Goal: Task Accomplishment & Management: Complete application form

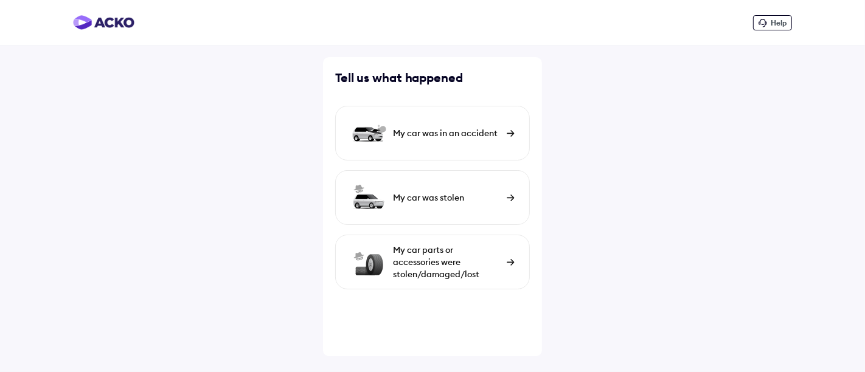
click at [514, 263] on img at bounding box center [510, 262] width 8 height 7
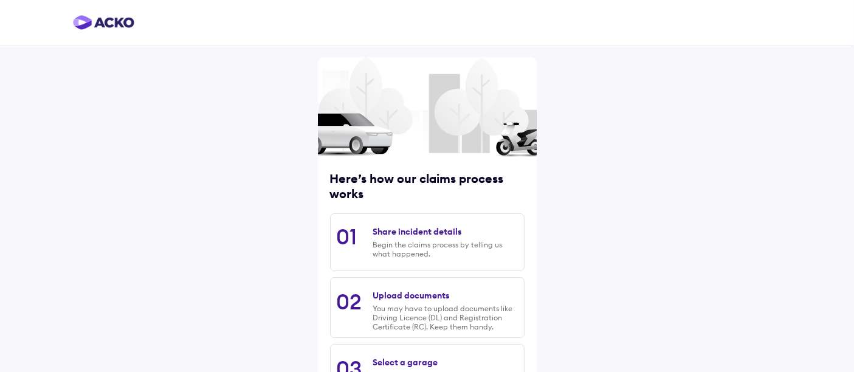
click at [389, 232] on div "Share incident details" at bounding box center [417, 231] width 89 height 11
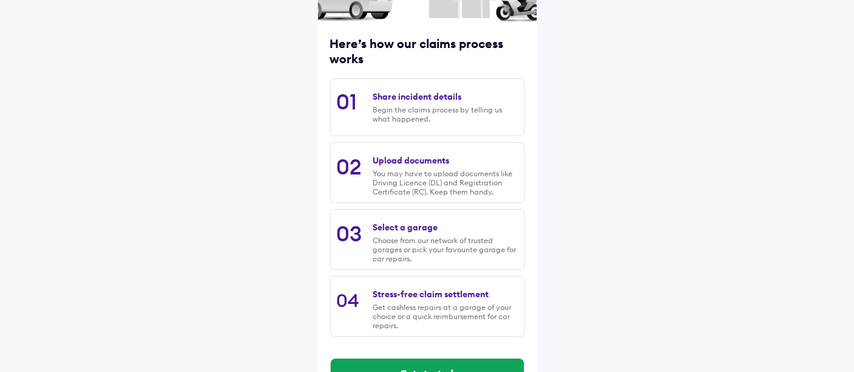
scroll to position [169, 0]
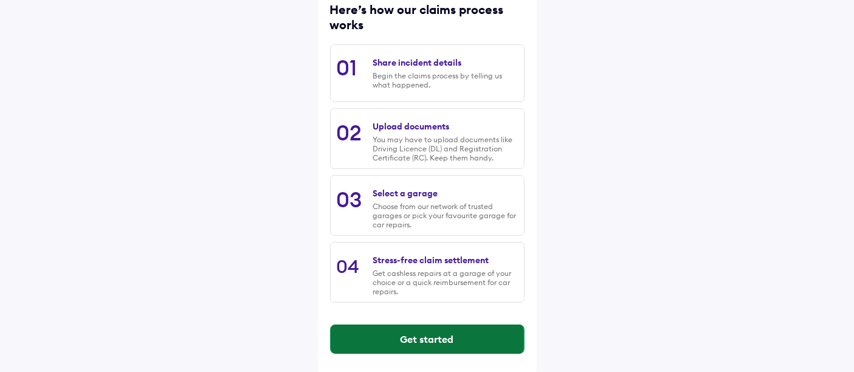
click at [432, 329] on button "Get started" at bounding box center [427, 339] width 193 height 29
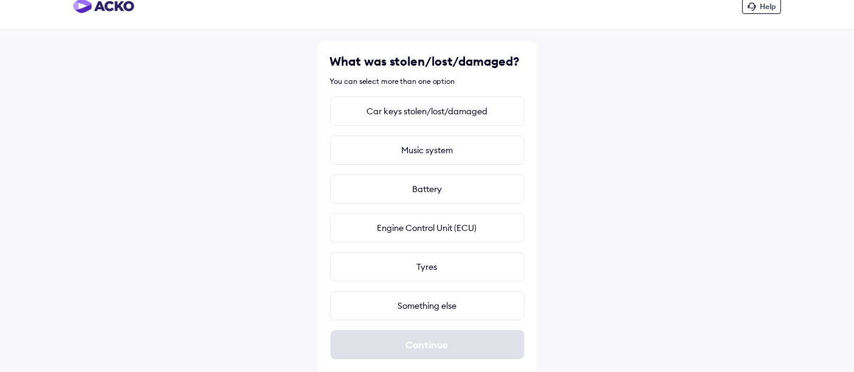
scroll to position [25, 0]
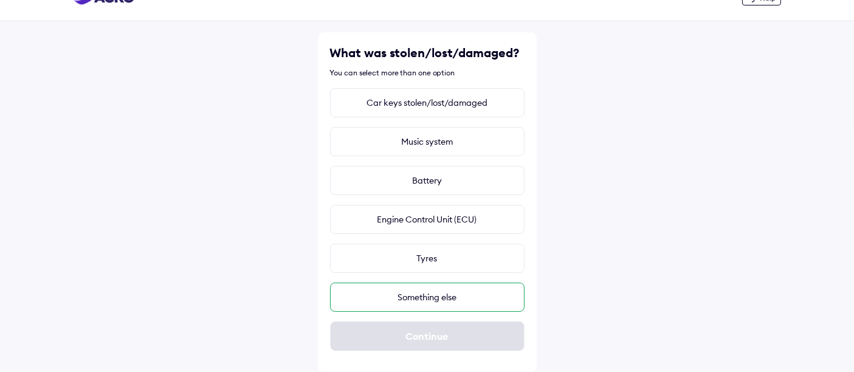
click at [447, 294] on div "Something else" at bounding box center [427, 297] width 195 height 29
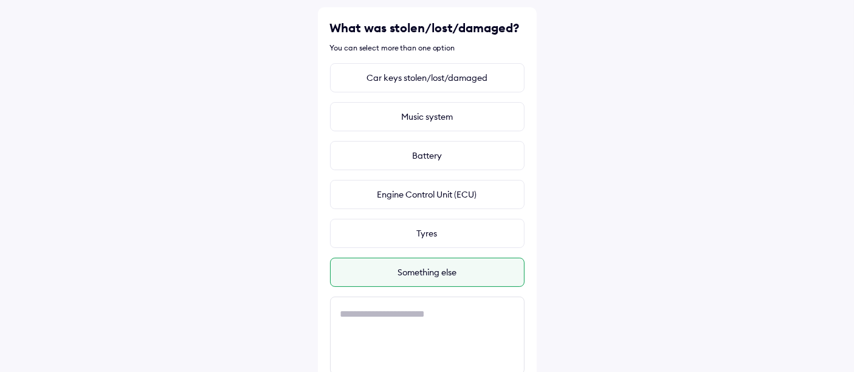
scroll to position [127, 0]
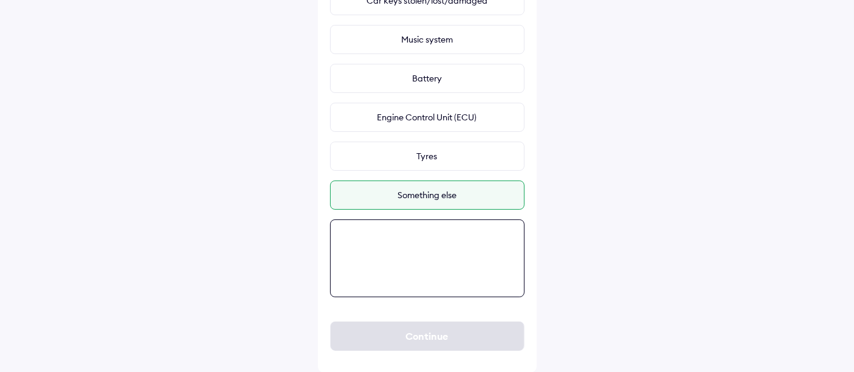
click at [424, 238] on textarea at bounding box center [427, 258] width 195 height 78
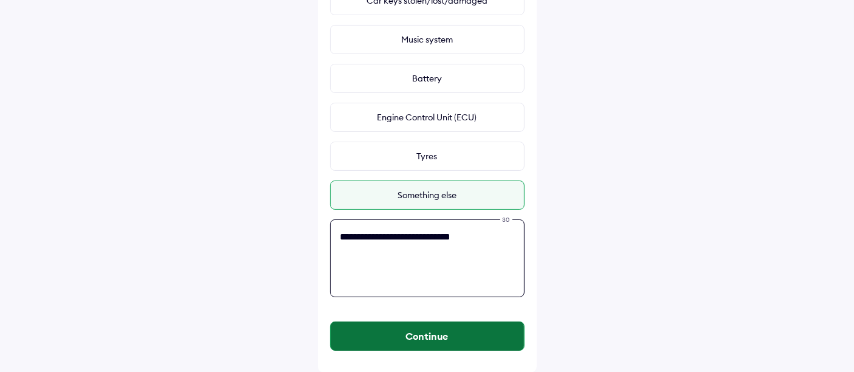
type textarea "**********"
click at [442, 337] on button "Continue" at bounding box center [427, 336] width 193 height 29
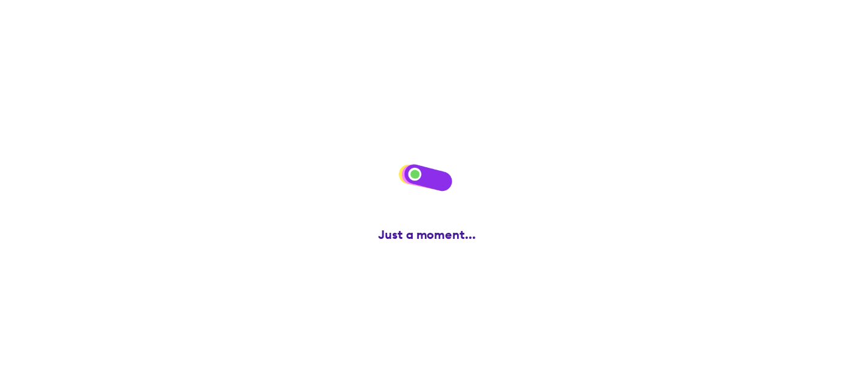
scroll to position [0, 0]
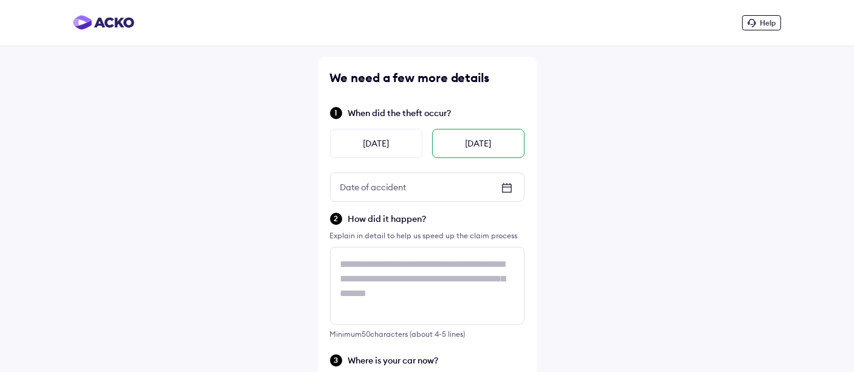
click at [481, 139] on div "[DATE]" at bounding box center [478, 143] width 92 height 29
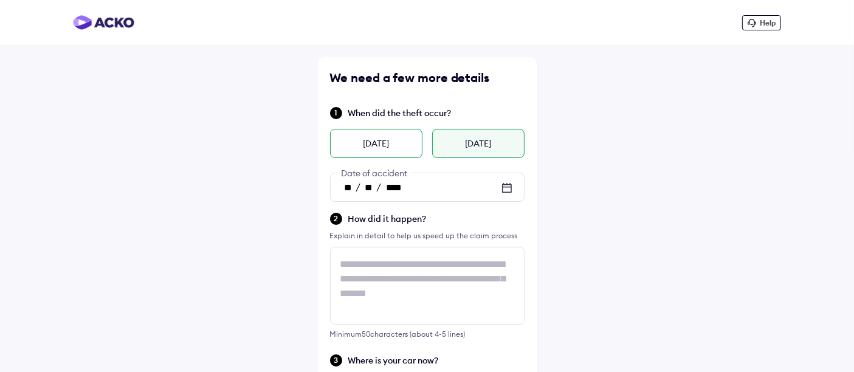
click at [384, 139] on div "[DATE]" at bounding box center [376, 143] width 92 height 29
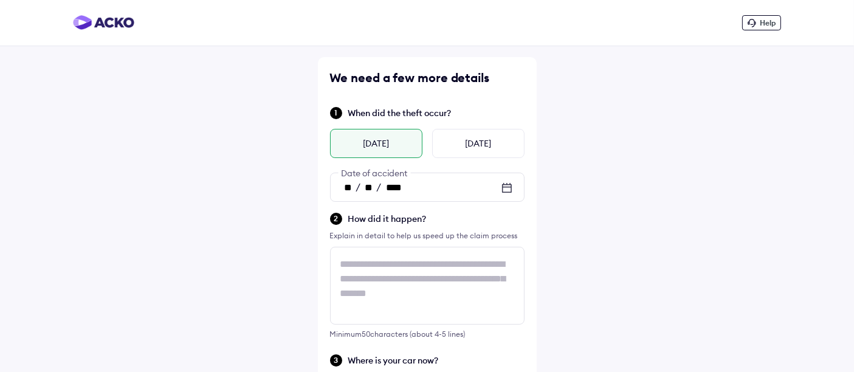
click at [504, 187] on icon at bounding box center [506, 187] width 9 height 1
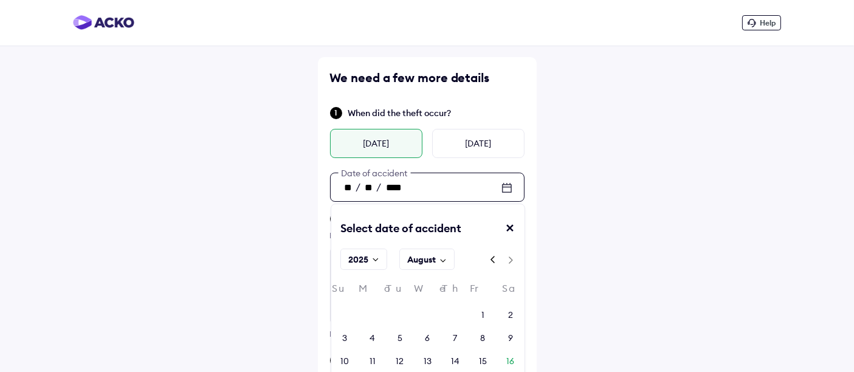
click at [657, 192] on div "Help We need a few more details When did the theft occur? Yesterday Today ** / …" at bounding box center [427, 320] width 854 height 641
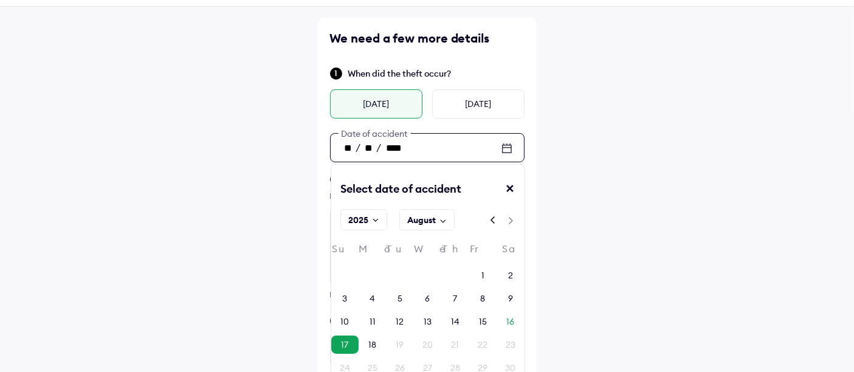
scroll to position [67, 0]
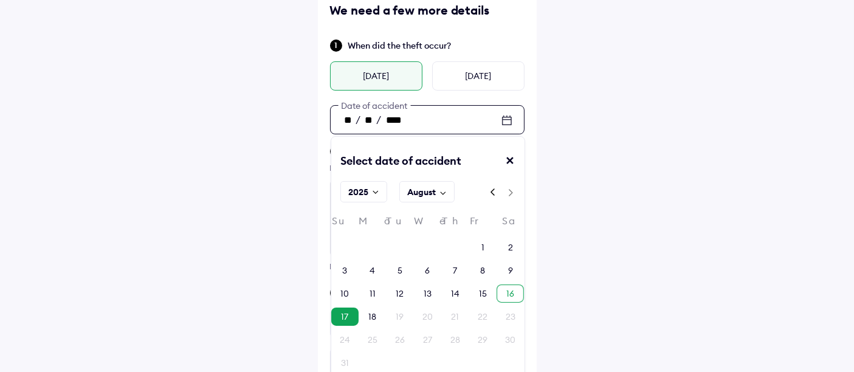
click at [511, 293] on div "16" at bounding box center [510, 294] width 8 height 12
type input "**"
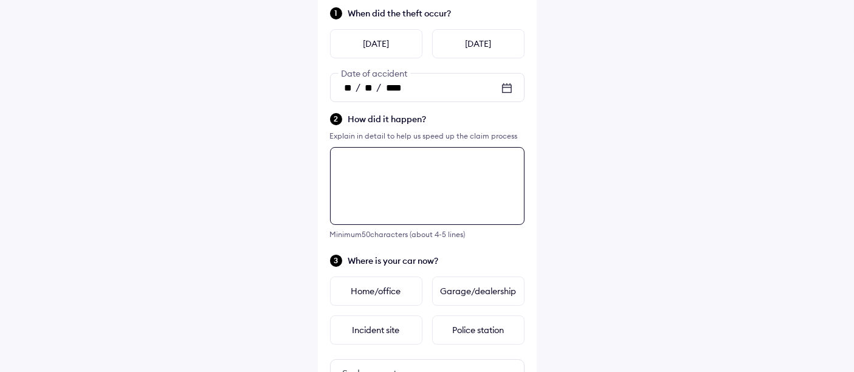
click at [386, 187] on textarea at bounding box center [427, 186] width 195 height 78
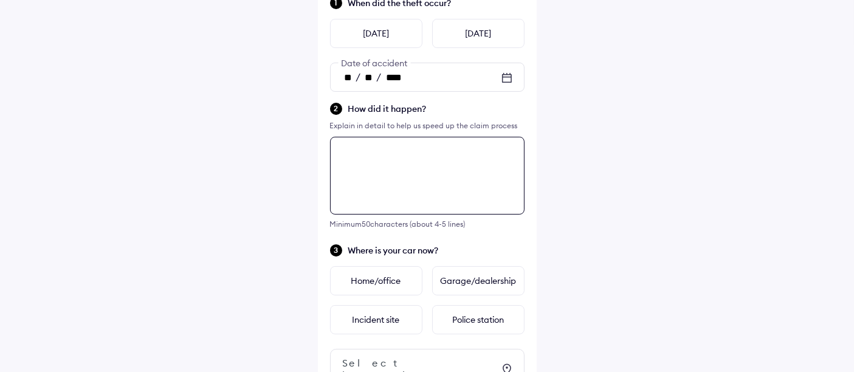
scroll to position [44, 0]
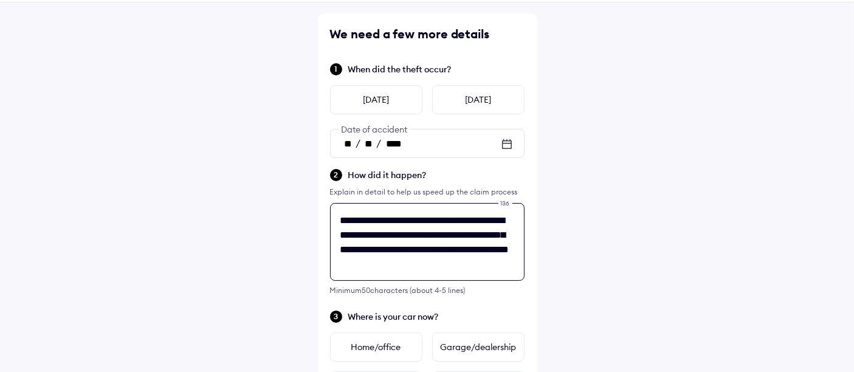
click at [487, 236] on textarea "**********" at bounding box center [427, 242] width 195 height 78
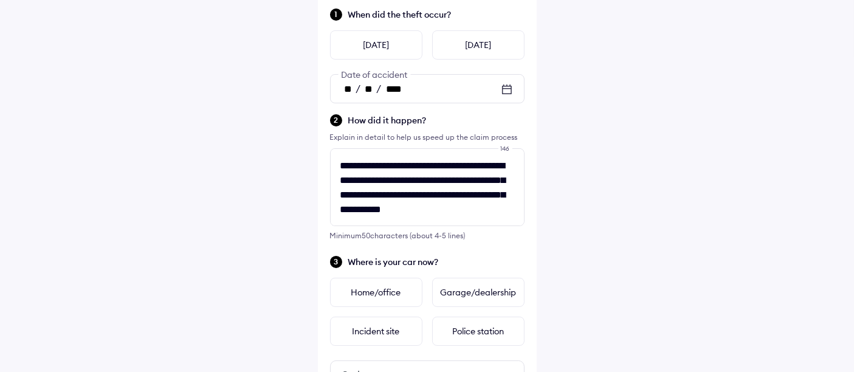
click at [567, 35] on div "**********" at bounding box center [427, 221] width 854 height 641
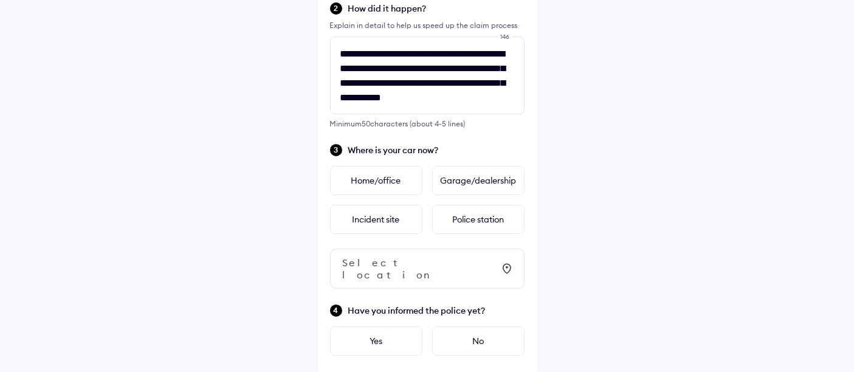
scroll to position [246, 0]
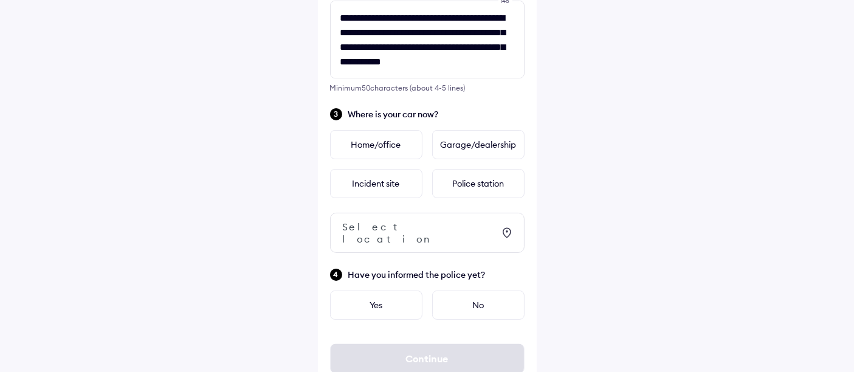
click at [198, 314] on div "**********" at bounding box center [427, 74] width 854 height 641
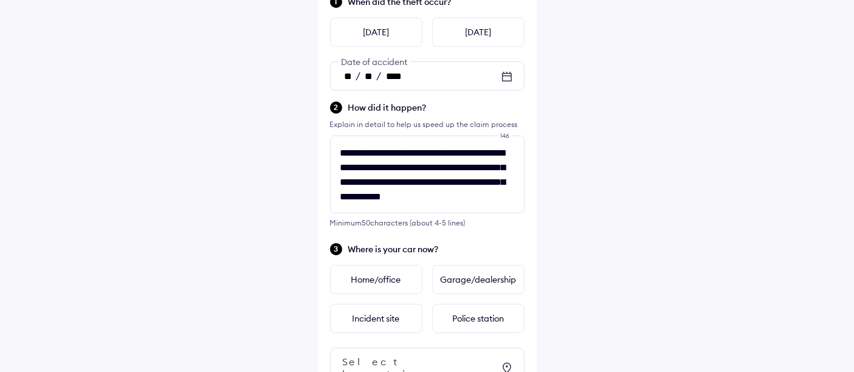
scroll to position [15, 0]
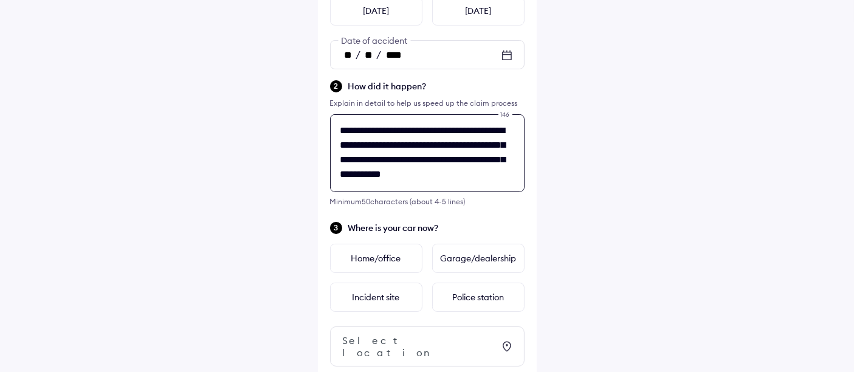
click at [409, 177] on textarea "**********" at bounding box center [427, 153] width 195 height 78
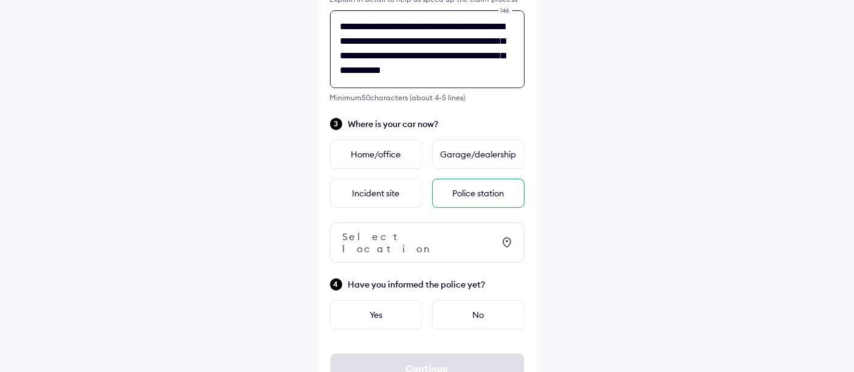
scroll to position [246, 0]
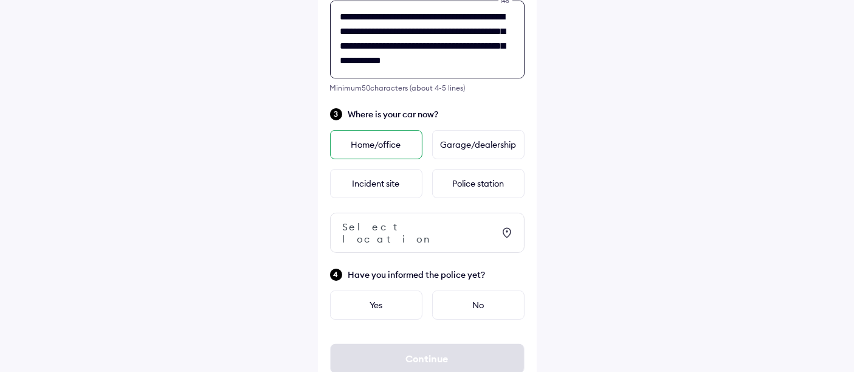
type textarea "**********"
click at [381, 142] on div "Home/office" at bounding box center [376, 144] width 92 height 29
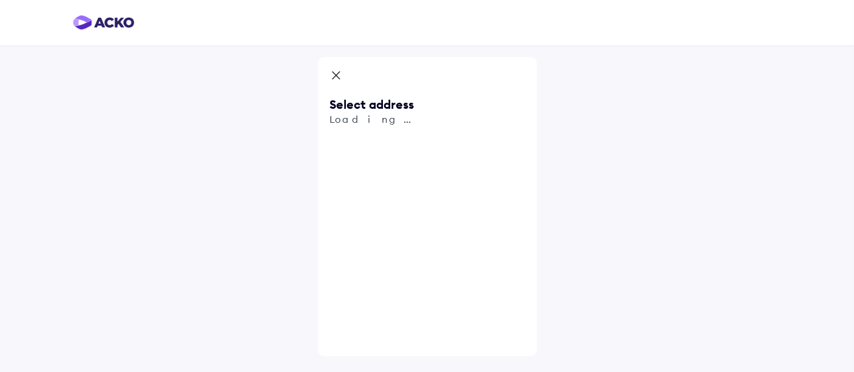
scroll to position [0, 0]
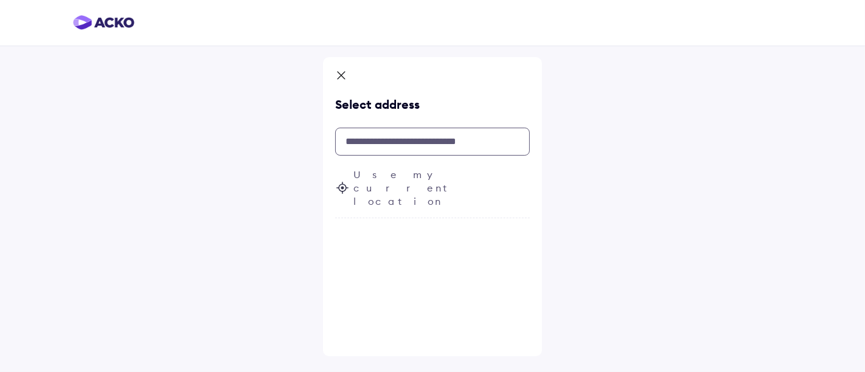
click at [416, 142] on input "text" at bounding box center [432, 142] width 195 height 28
click at [409, 176] on span "Use my current location" at bounding box center [441, 188] width 176 height 40
click at [393, 140] on input "text" at bounding box center [432, 142] width 195 height 28
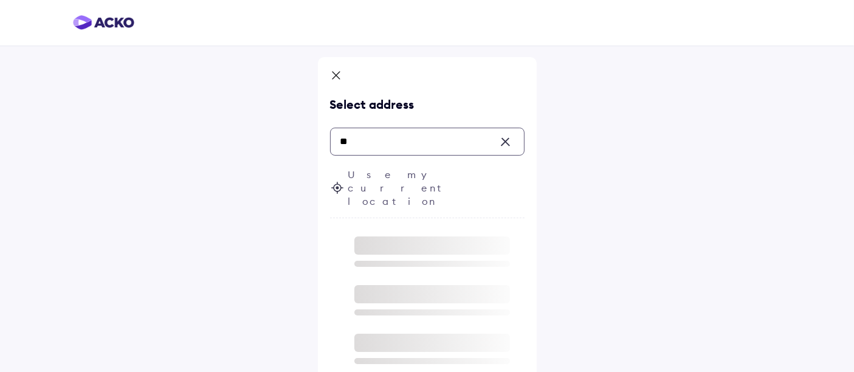
type input "*"
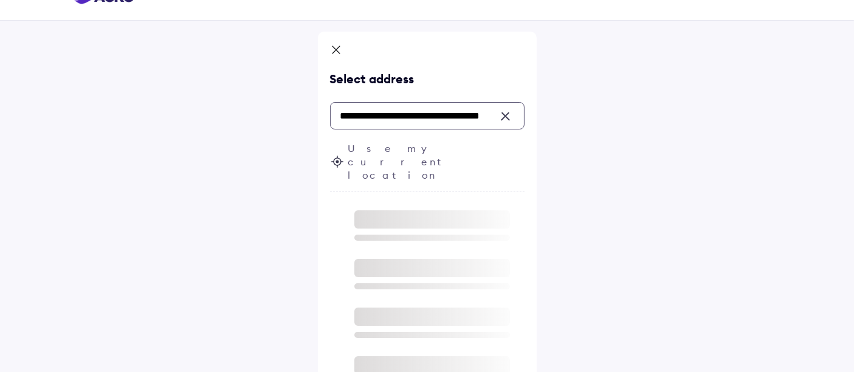
scroll to position [38, 0]
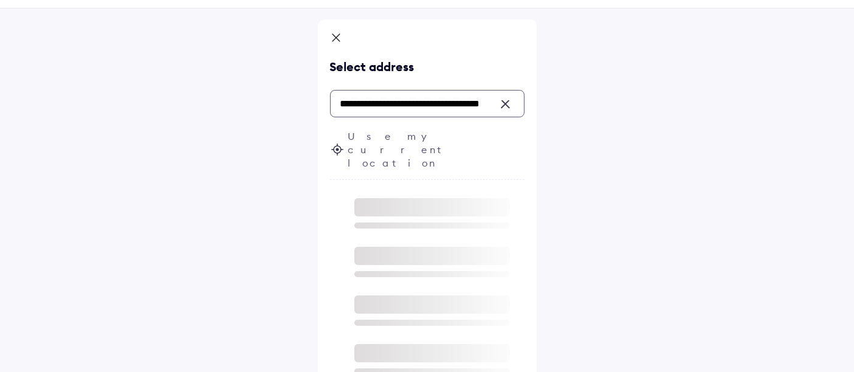
click at [489, 105] on input "**********" at bounding box center [427, 103] width 195 height 27
type input "**********"
click at [598, 193] on div "**********" at bounding box center [427, 180] width 854 height 437
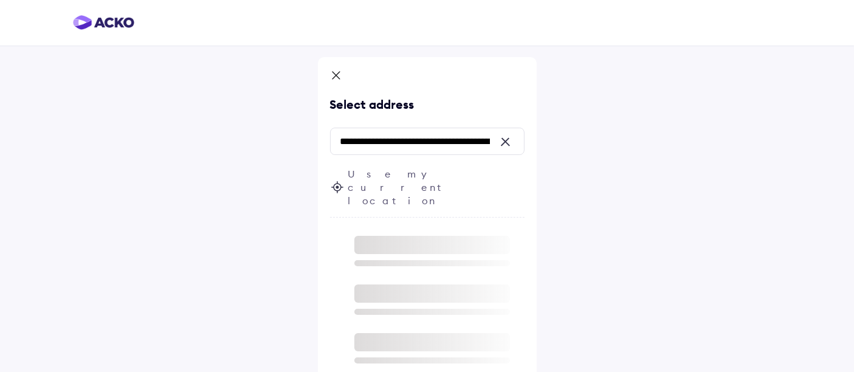
click at [504, 137] on div at bounding box center [509, 141] width 11 height 11
click at [334, 77] on icon at bounding box center [336, 75] width 7 height 7
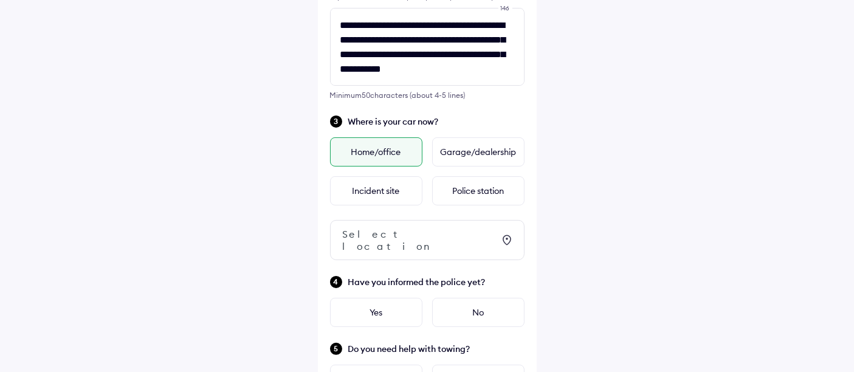
scroll to position [123, 0]
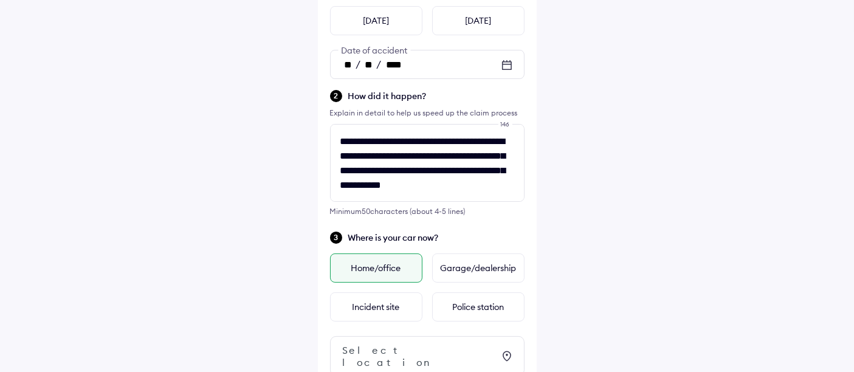
click at [359, 268] on div "Home/office" at bounding box center [376, 268] width 92 height 29
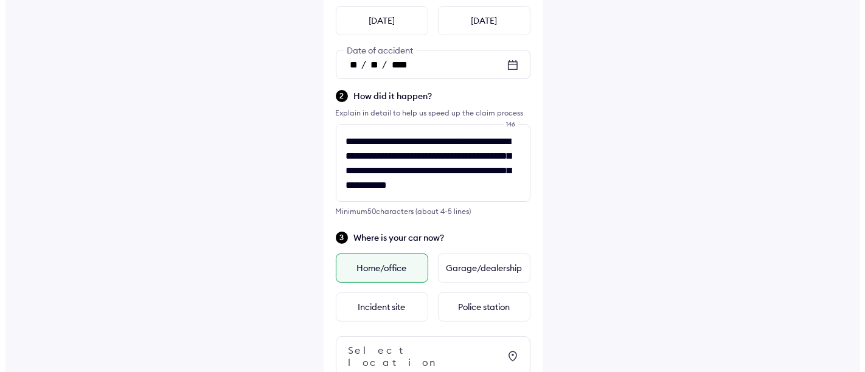
scroll to position [0, 0]
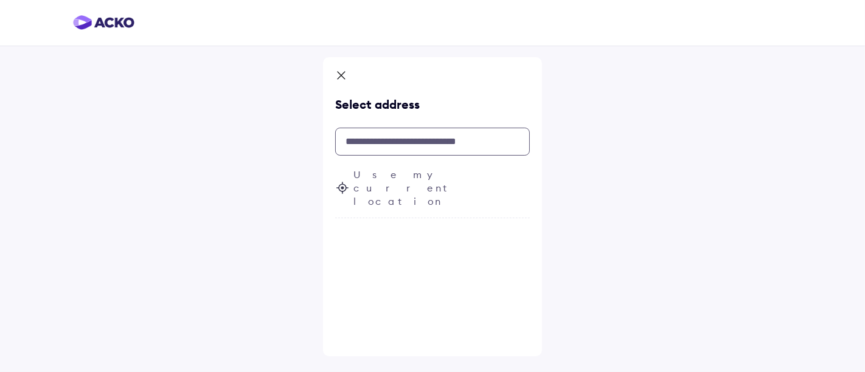
click at [389, 145] on input "text" at bounding box center [432, 142] width 195 height 28
paste input "**********"
type input "**********"
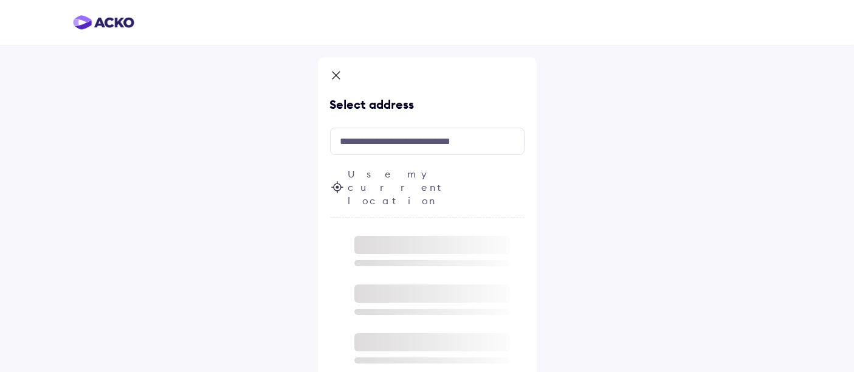
click at [372, 176] on span "Use my current location" at bounding box center [436, 187] width 176 height 40
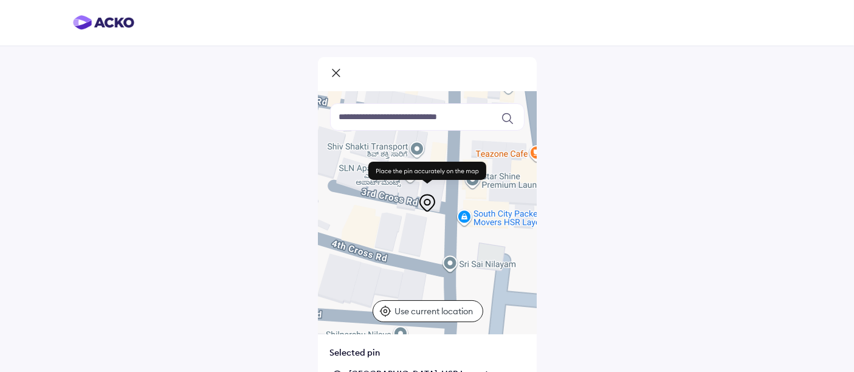
drag, startPoint x: 422, startPoint y: 240, endPoint x: 457, endPoint y: 325, distance: 92.7
click at [457, 325] on div at bounding box center [427, 212] width 219 height 243
drag, startPoint x: 367, startPoint y: 198, endPoint x: 392, endPoint y: 221, distance: 34.0
click at [441, 296] on div "Use ctrl + scroll to zoom the map Use current location" at bounding box center [427, 212] width 219 height 243
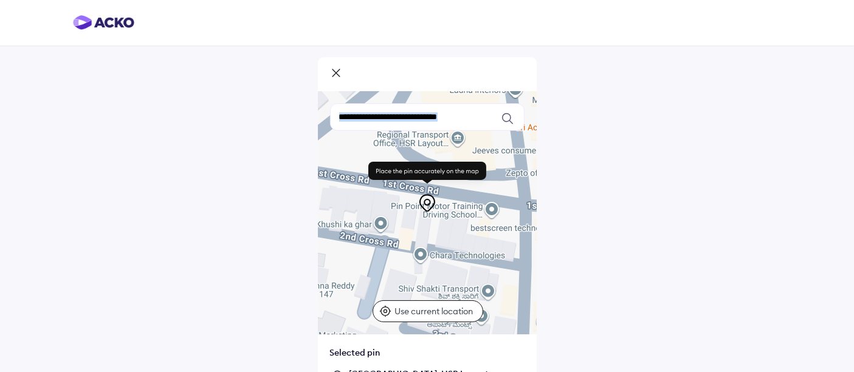
drag, startPoint x: 353, startPoint y: 176, endPoint x: 424, endPoint y: 322, distance: 162.3
click at [424, 322] on div at bounding box center [427, 212] width 219 height 243
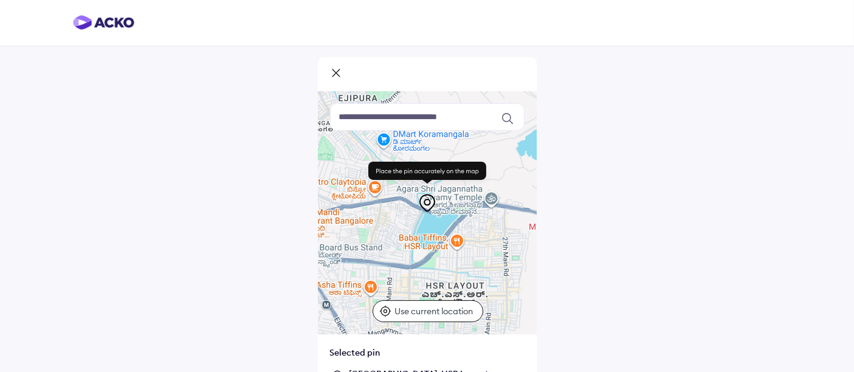
click at [331, 71] on icon at bounding box center [336, 74] width 12 height 15
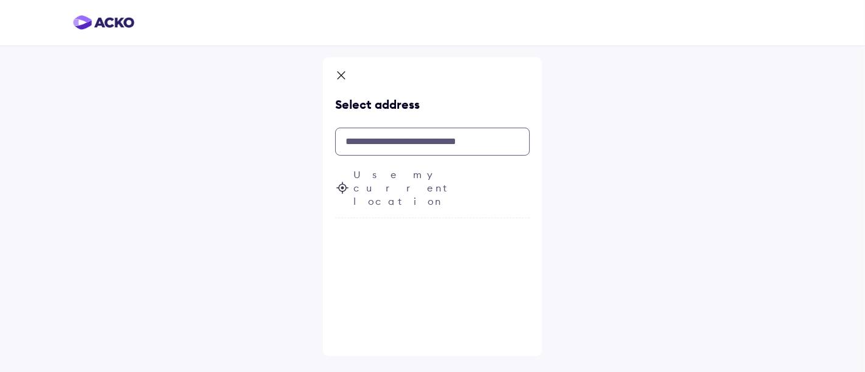
click at [382, 140] on input "text" at bounding box center [432, 142] width 195 height 28
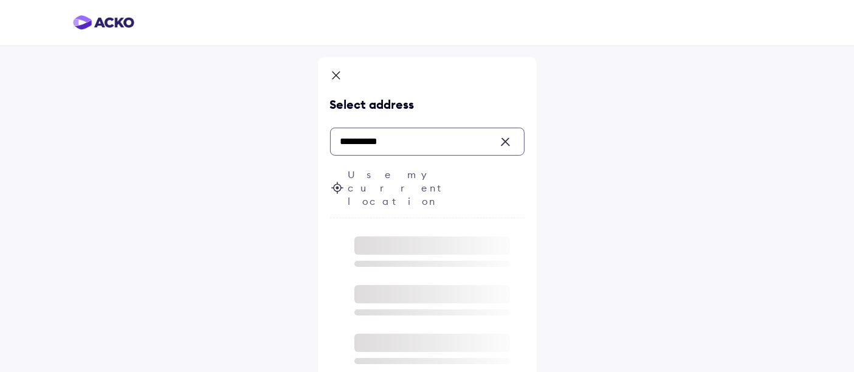
paste input "**********"
type input "**********"
paste input "**********"
type input "**********"
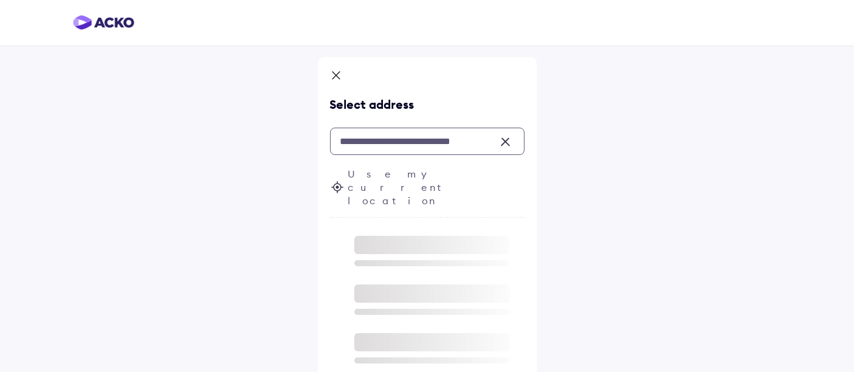
scroll to position [0, 0]
click at [337, 75] on icon at bounding box center [336, 76] width 12 height 15
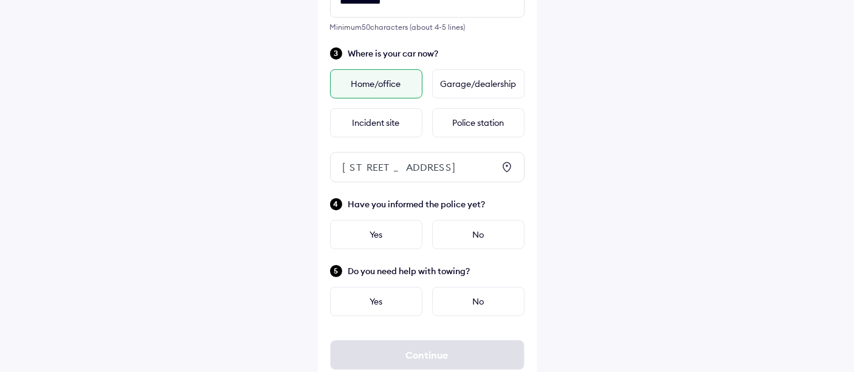
scroll to position [353, 0]
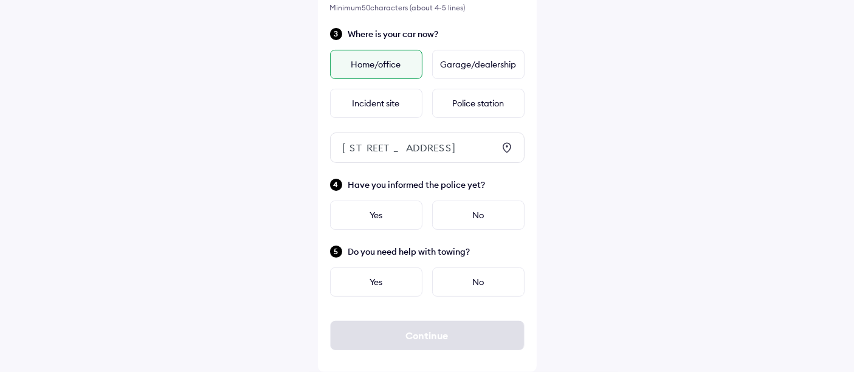
click at [388, 150] on div "1774, 1st Cross Rd, Agara Village, 1st Sector, HSR Layout, Bengaluru, Karnataka…" at bounding box center [418, 148] width 151 height 12
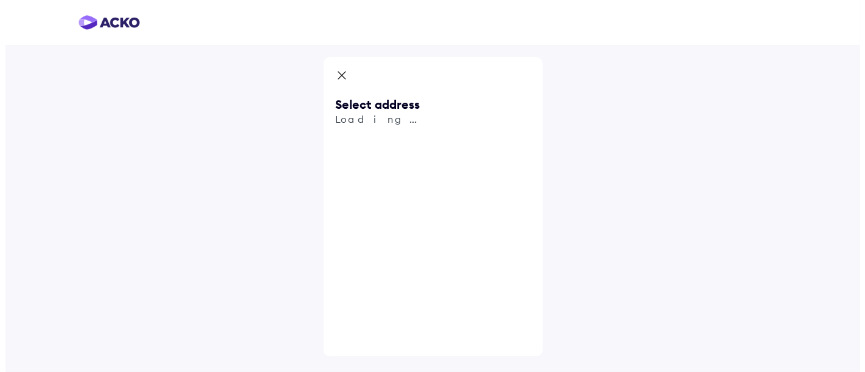
scroll to position [0, 0]
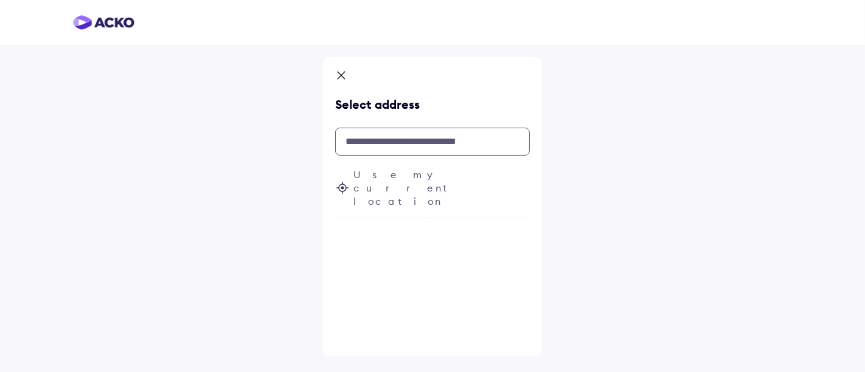
click at [390, 142] on input "text" at bounding box center [432, 142] width 195 height 28
paste input "**********"
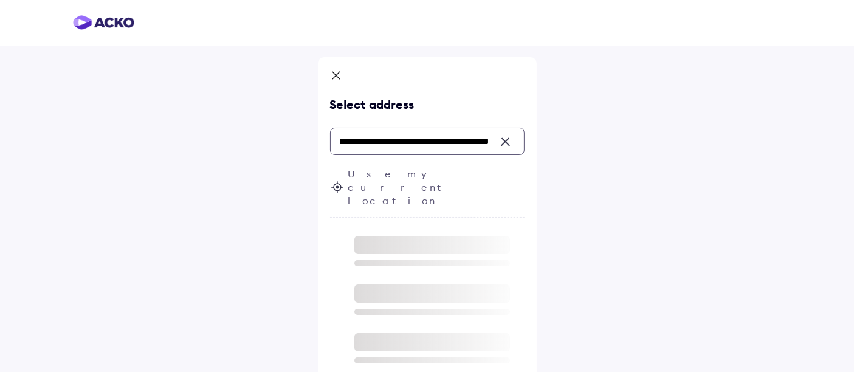
type input "**********"
click at [416, 170] on span "Use my current location" at bounding box center [436, 187] width 176 height 40
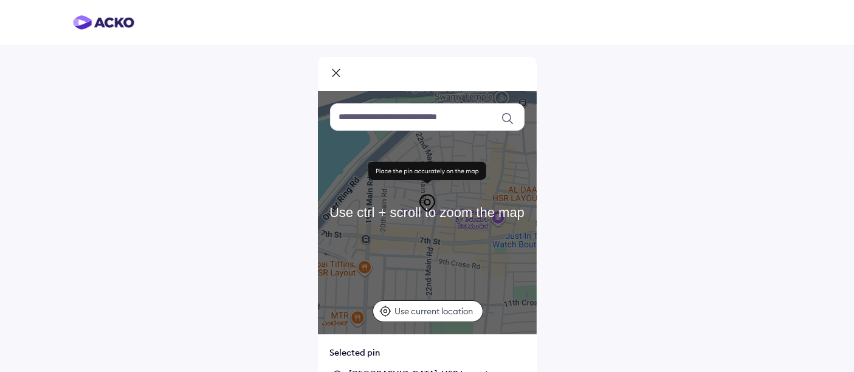
click at [385, 119] on input at bounding box center [427, 116] width 195 height 27
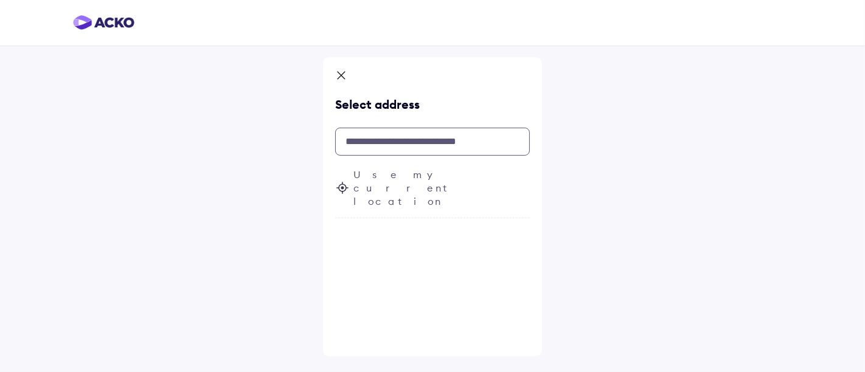
click at [367, 143] on input "text" at bounding box center [432, 142] width 195 height 28
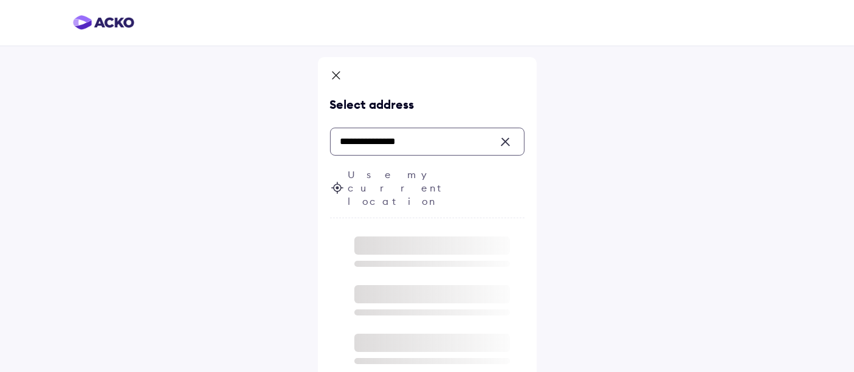
type input "**********"
click at [370, 175] on span "Use my current location" at bounding box center [436, 188] width 176 height 40
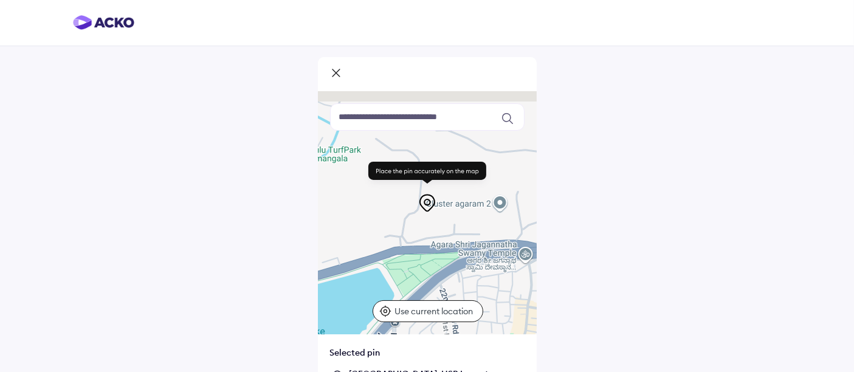
drag, startPoint x: 468, startPoint y: 147, endPoint x: 497, endPoint y: 320, distance: 175.6
click at [496, 322] on div at bounding box center [427, 212] width 219 height 243
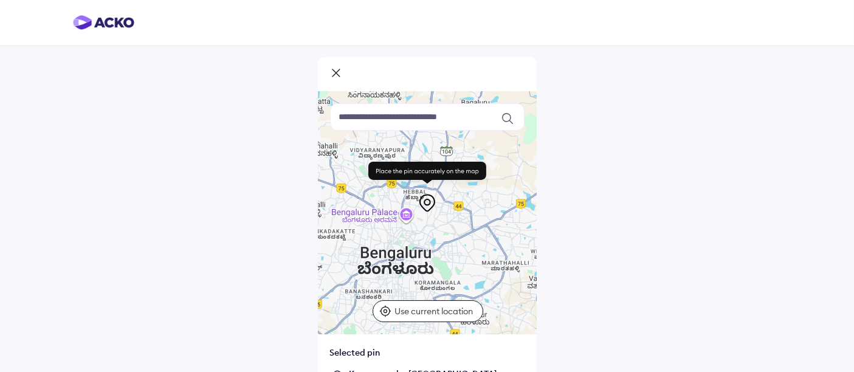
drag, startPoint x: 503, startPoint y: 200, endPoint x: 471, endPoint y: 328, distance: 131.7
click at [471, 328] on div at bounding box center [427, 212] width 219 height 243
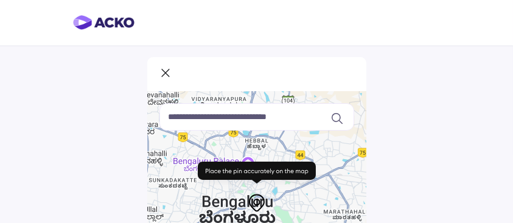
drag, startPoint x: 302, startPoint y: 151, endPoint x: 314, endPoint y: 99, distance: 54.3
click at [314, 99] on div at bounding box center [256, 212] width 219 height 243
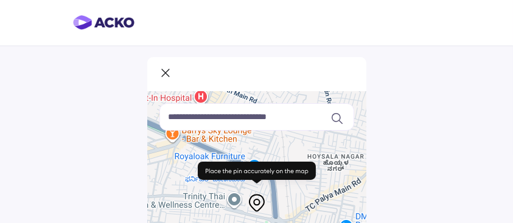
drag, startPoint x: 325, startPoint y: 145, endPoint x: 328, endPoint y: 230, distance: 85.2
click at [328, 223] on html "Use current location Selected pin Utteregunda Street, Shanti Nagar, Bengaluru 3…" at bounding box center [256, 111] width 513 height 223
drag, startPoint x: 327, startPoint y: 150, endPoint x: 328, endPoint y: 186, distance: 36.5
click at [328, 186] on div at bounding box center [256, 212] width 219 height 243
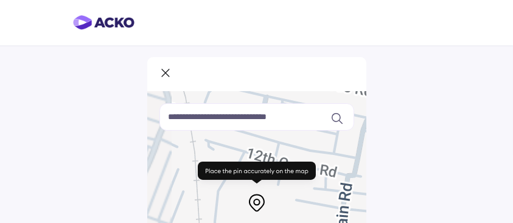
drag, startPoint x: 331, startPoint y: 149, endPoint x: 324, endPoint y: 218, distance: 69.1
click at [324, 218] on div at bounding box center [256, 212] width 219 height 243
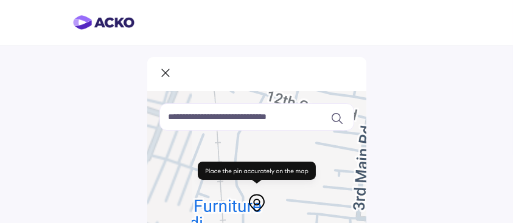
drag, startPoint x: 328, startPoint y: 149, endPoint x: 348, endPoint y: 94, distance: 58.9
click at [348, 94] on div at bounding box center [256, 212] width 219 height 243
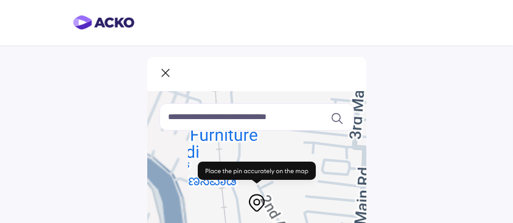
drag, startPoint x: 328, startPoint y: 188, endPoint x: 325, endPoint y: 117, distance: 71.2
click at [325, 117] on div "Use current location" at bounding box center [256, 212] width 219 height 243
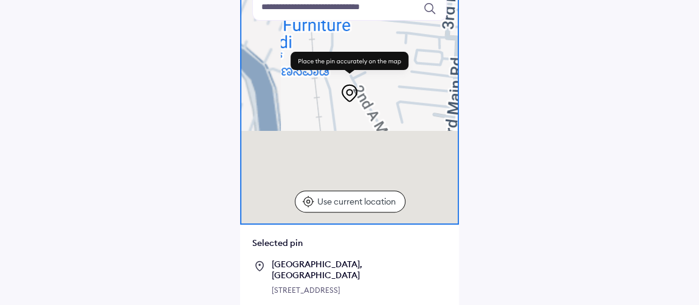
scroll to position [55, 0]
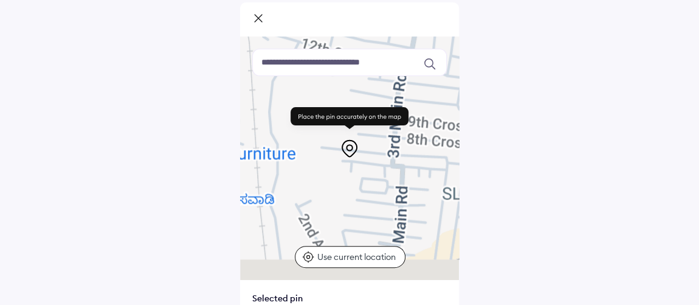
drag, startPoint x: 416, startPoint y: 137, endPoint x: 361, endPoint y: 210, distance: 92.4
click at [361, 210] on div at bounding box center [349, 157] width 219 height 243
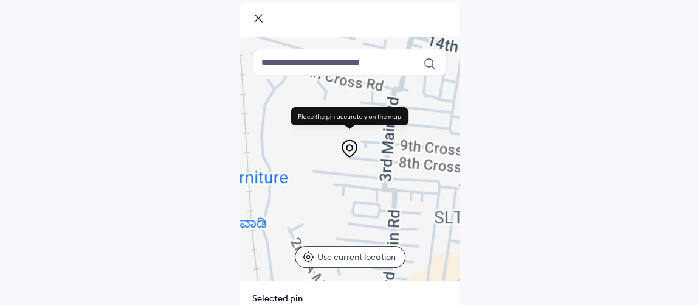
drag, startPoint x: 420, startPoint y: 170, endPoint x: 407, endPoint y: 196, distance: 28.6
click at [407, 196] on div at bounding box center [349, 157] width 219 height 243
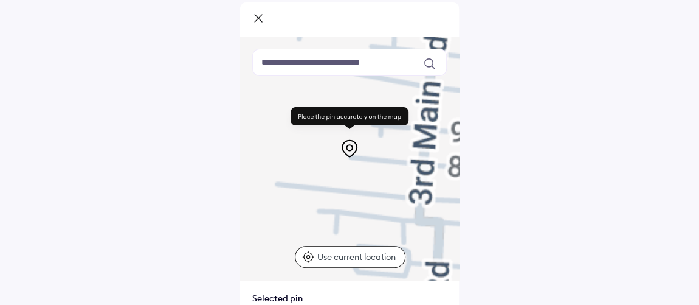
drag, startPoint x: 385, startPoint y: 184, endPoint x: 409, endPoint y: 193, distance: 24.6
click at [409, 193] on div at bounding box center [349, 157] width 219 height 243
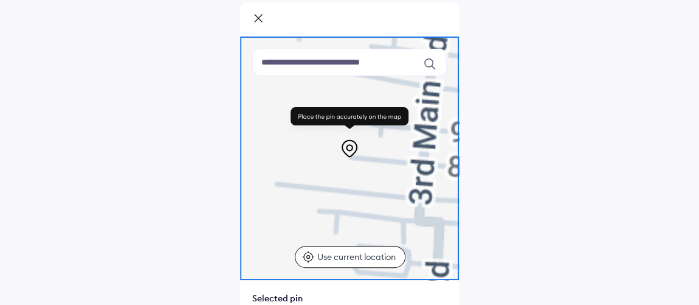
click at [362, 257] on p "Use current location" at bounding box center [357, 257] width 81 height 12
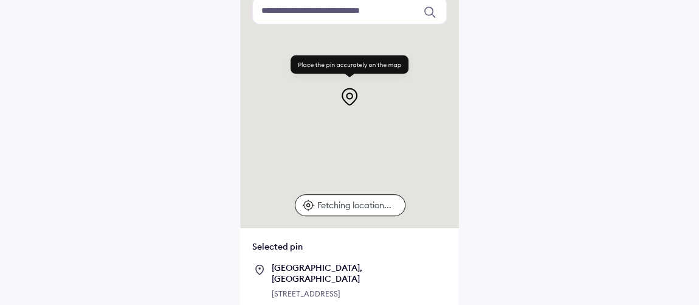
scroll to position [80, 0]
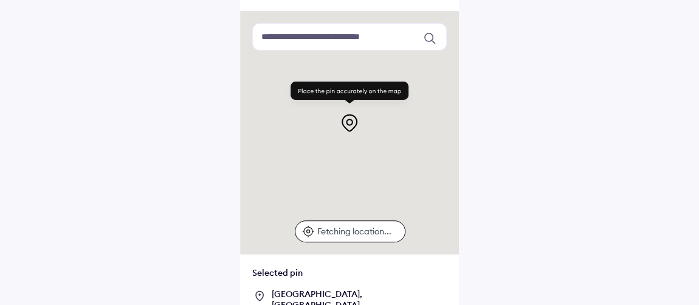
click at [358, 232] on p "Fetching location..." at bounding box center [357, 231] width 81 height 12
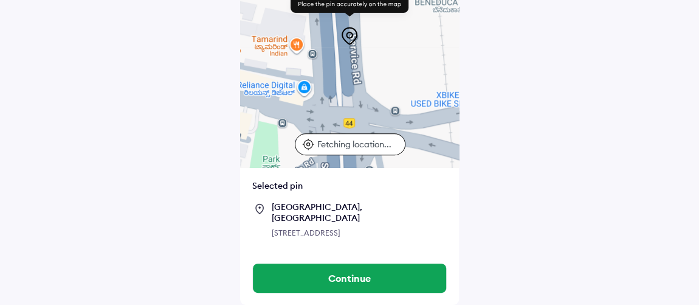
drag, startPoint x: 387, startPoint y: 55, endPoint x: 224, endPoint y: 67, distance: 163.4
click at [224, 67] on div "Fetching location... Selected pin Dodda Banaswadi Main Road, Banaswadi, Bengalu…" at bounding box center [349, 69] width 699 height 472
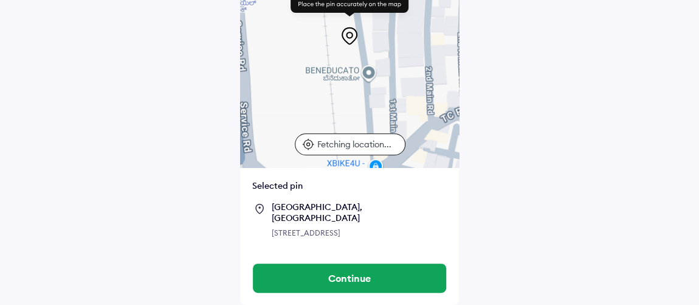
drag, startPoint x: 397, startPoint y: 42, endPoint x: 287, endPoint y: 110, distance: 129.4
click at [287, 110] on div at bounding box center [349, 45] width 219 height 243
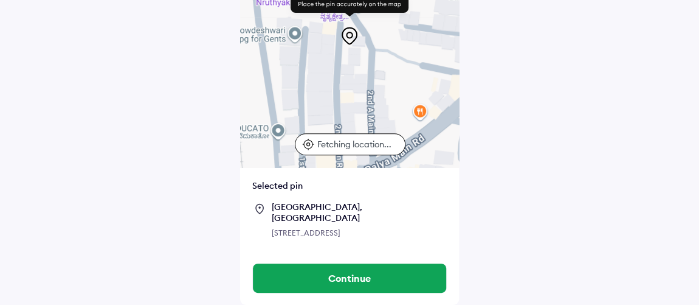
drag, startPoint x: 421, startPoint y: 54, endPoint x: 324, endPoint y: 116, distance: 114.5
click at [324, 116] on div "Fetching location..." at bounding box center [349, 45] width 219 height 243
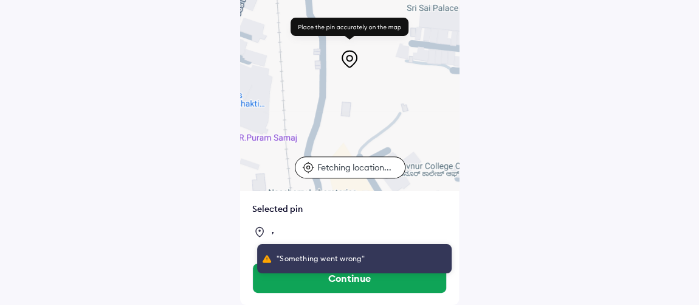
scroll to position [143, 0]
drag, startPoint x: 414, startPoint y: 41, endPoint x: 391, endPoint y: 62, distance: 31.4
click at [391, 62] on div at bounding box center [350, 43] width 130 height 54
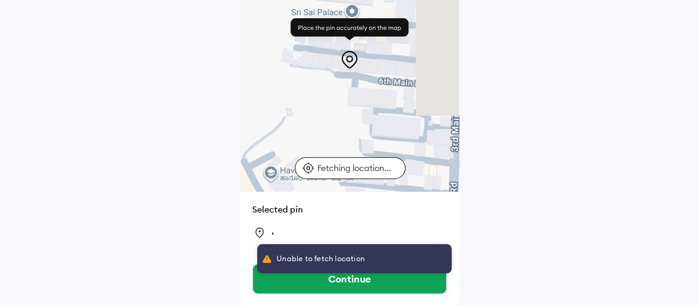
drag, startPoint x: 406, startPoint y: 140, endPoint x: 362, endPoint y: 121, distance: 47.9
click at [362, 121] on div at bounding box center [349, 69] width 219 height 243
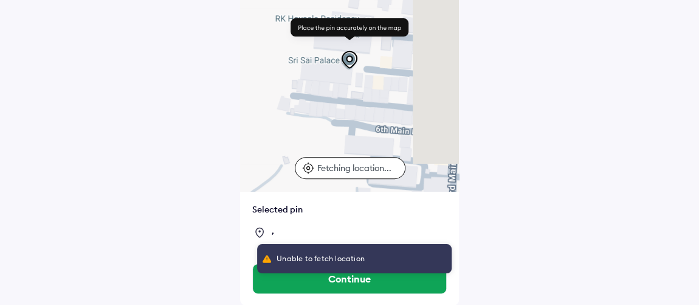
drag, startPoint x: 311, startPoint y: 78, endPoint x: 326, endPoint y: 81, distance: 15.5
click at [326, 81] on div at bounding box center [349, 69] width 219 height 243
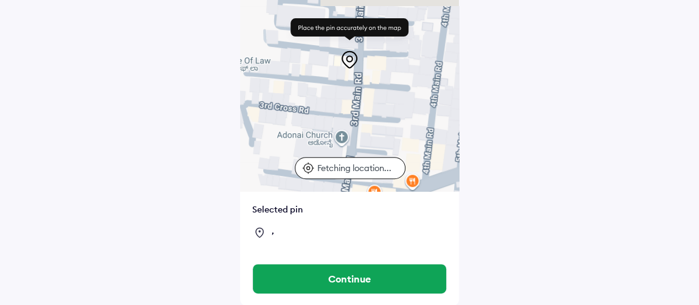
drag, startPoint x: 379, startPoint y: 86, endPoint x: 58, endPoint y: 330, distance: 404.0
click at [58, 161] on html "Use ctrl + scroll to zoom the map Fetching location... Selected pin , Continue …" at bounding box center [349, 9] width 699 height 305
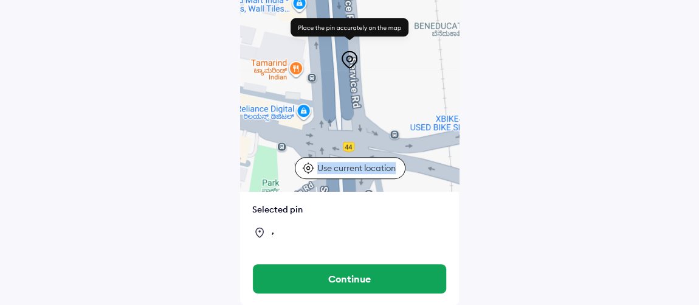
drag, startPoint x: 386, startPoint y: 71, endPoint x: 399, endPoint y: 173, distance: 103.5
click at [399, 173] on div "Use ctrl + scroll to zoom the map Use current location" at bounding box center [349, 69] width 219 height 243
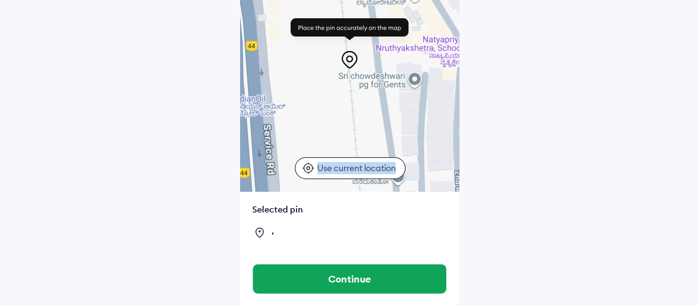
drag, startPoint x: 429, startPoint y: 57, endPoint x: 342, endPoint y: 214, distance: 179.9
click at [342, 214] on div "Use ctrl + scroll to zoom the map Use current location Selected pin ," at bounding box center [349, 100] width 219 height 304
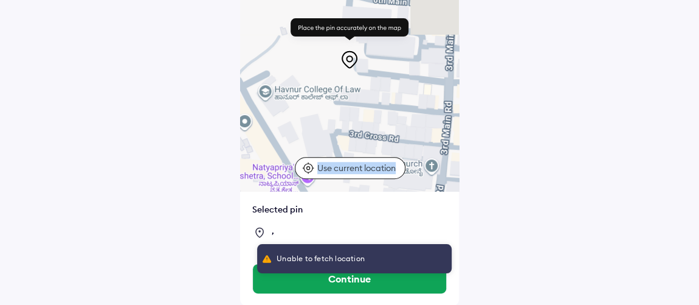
drag, startPoint x: 424, startPoint y: 50, endPoint x: 377, endPoint y: 198, distance: 155.2
click at [377, 198] on div "Use ctrl + scroll to zoom the map Use current location Selected pin ," at bounding box center [349, 100] width 219 height 304
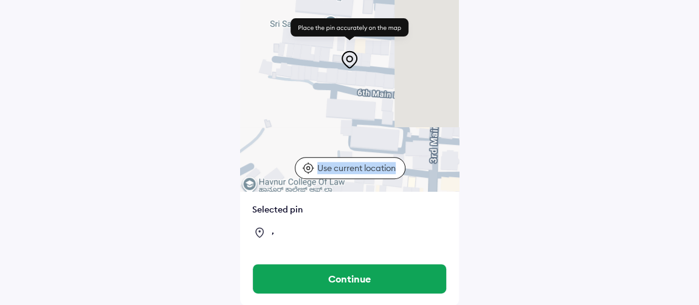
drag, startPoint x: 388, startPoint y: 69, endPoint x: 372, endPoint y: 163, distance: 95.0
click at [372, 163] on div "Use ctrl + scroll to zoom the map Use current location" at bounding box center [349, 69] width 219 height 243
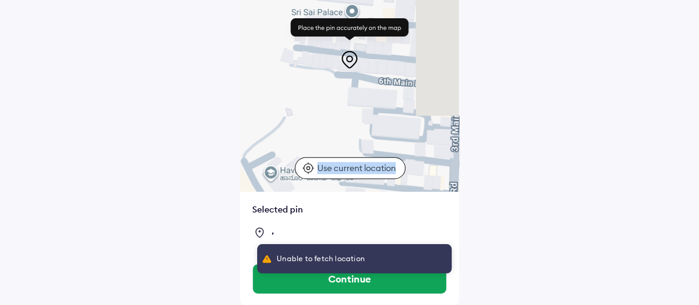
click at [324, 11] on div at bounding box center [349, 69] width 219 height 243
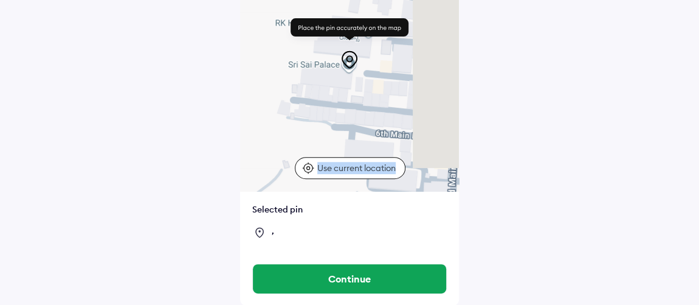
click at [368, 119] on div at bounding box center [349, 69] width 219 height 243
click at [351, 168] on p "Use current location" at bounding box center [357, 168] width 81 height 12
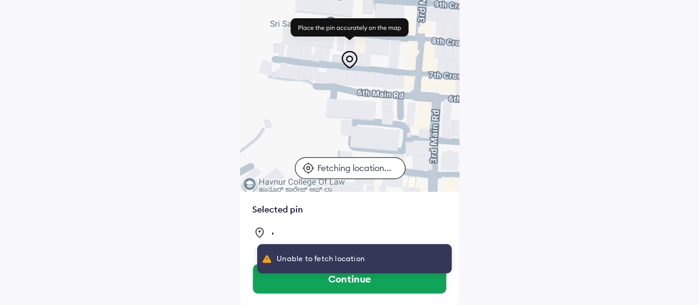
drag, startPoint x: 424, startPoint y: 24, endPoint x: 413, endPoint y: 154, distance: 130.0
click at [413, 154] on div at bounding box center [349, 69] width 219 height 243
drag, startPoint x: 407, startPoint y: 52, endPoint x: 423, endPoint y: 139, distance: 88.4
click at [423, 139] on div "Use ctrl + scroll to zoom the map Fetching location..." at bounding box center [349, 69] width 219 height 243
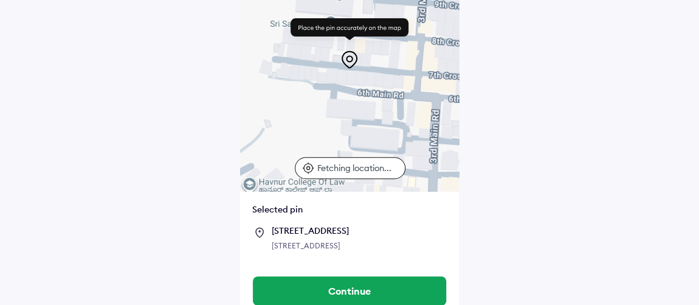
click at [272, 22] on div at bounding box center [349, 69] width 219 height 243
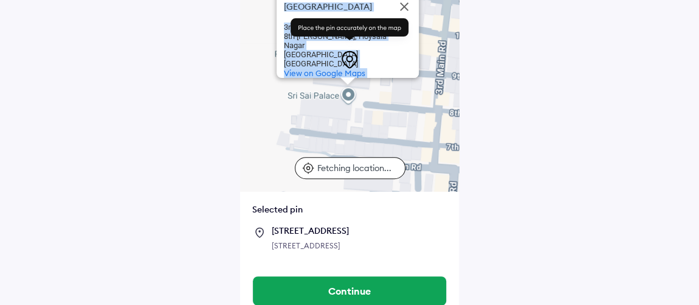
scroll to position [89, 0]
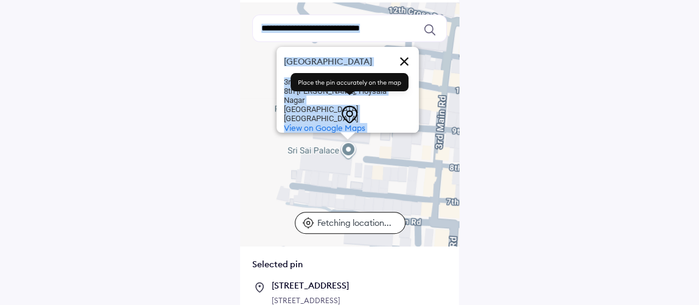
click at [404, 47] on button "Close" at bounding box center [404, 61] width 29 height 29
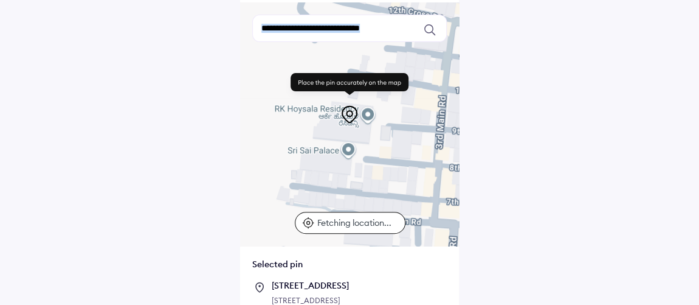
click at [320, 149] on div at bounding box center [349, 123] width 219 height 243
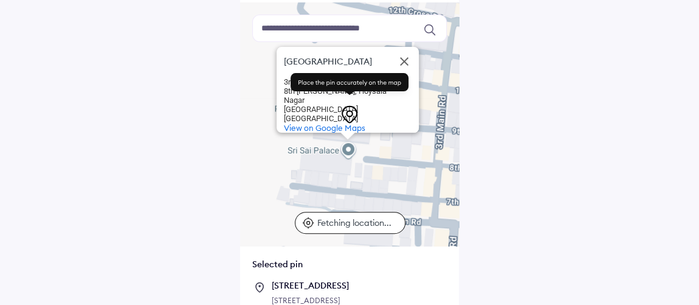
click at [583, 139] on div "Sri Sai Palace Sri Sai Palace 3rd Main Rd 8th CROSS, Manjunath Nagar, Hoysala N…" at bounding box center [349, 141] width 699 height 461
click at [404, 50] on button "Close" at bounding box center [404, 61] width 29 height 29
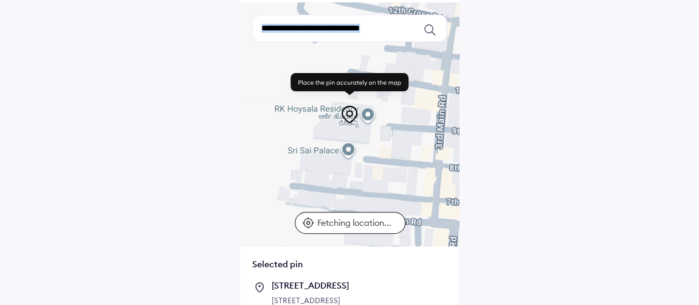
drag, startPoint x: 350, startPoint y: 124, endPoint x: 350, endPoint y: 148, distance: 23.7
click at [350, 148] on div "Use ctrl + scroll to zoom the map Fetching location..." at bounding box center [349, 123] width 219 height 243
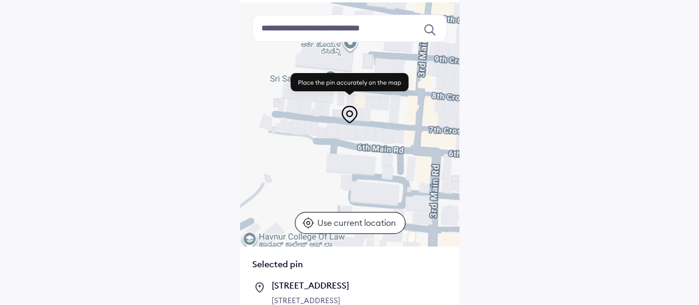
click at [565, 122] on div "Use ctrl + scroll to zoom the map Use current location Selected pin 6th Main Ro…" at bounding box center [349, 141] width 699 height 461
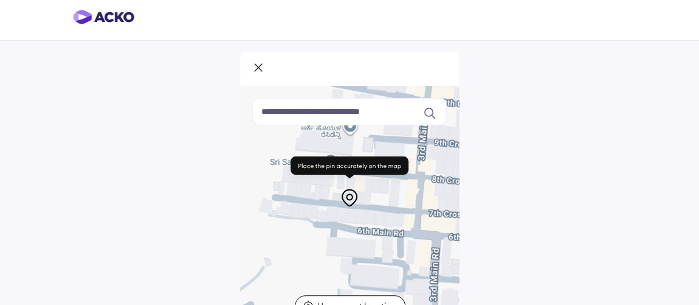
scroll to position [2, 0]
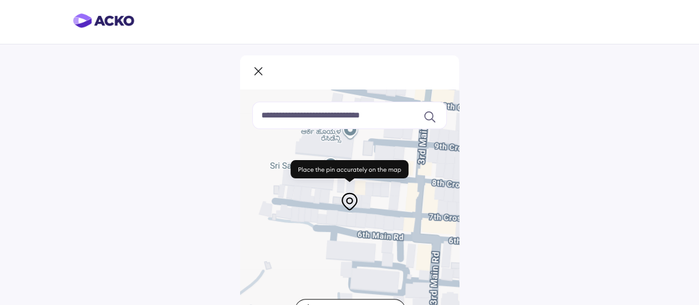
click at [254, 71] on icon at bounding box center [258, 72] width 12 height 15
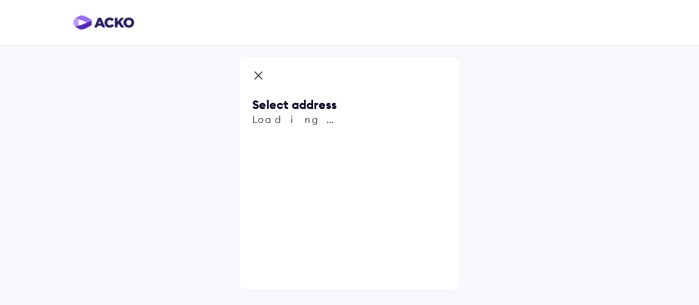
scroll to position [0, 0]
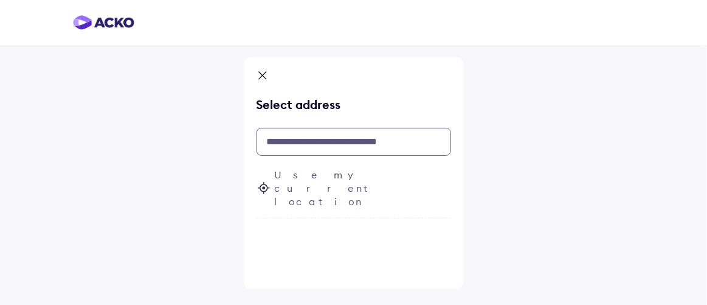
click at [345, 139] on input "text" at bounding box center [354, 142] width 195 height 28
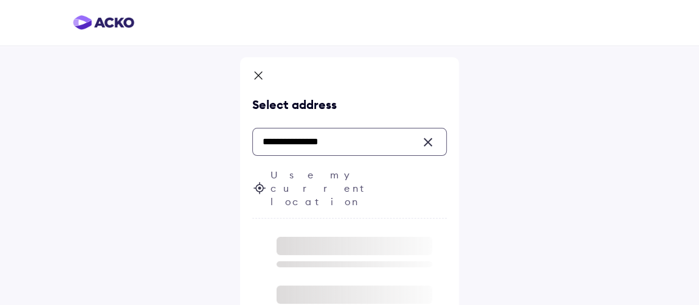
type input "**********"
click at [430, 142] on div at bounding box center [431, 142] width 11 height 11
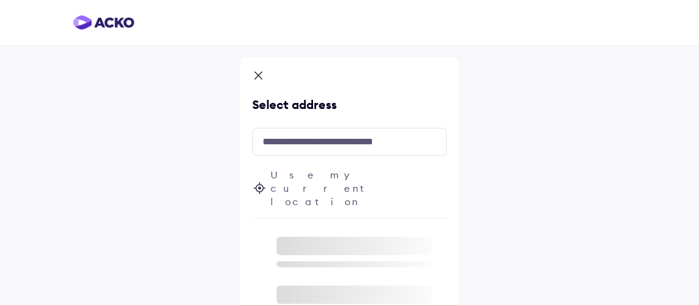
click at [258, 78] on icon at bounding box center [258, 76] width 12 height 15
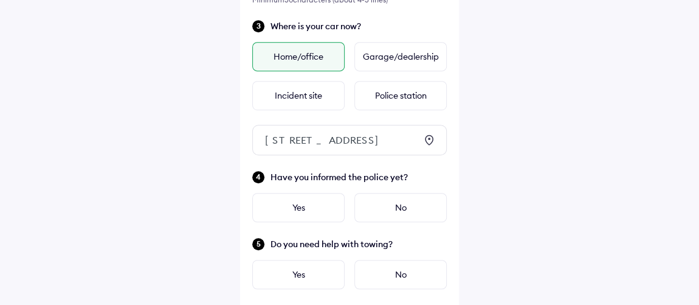
scroll to position [353, 0]
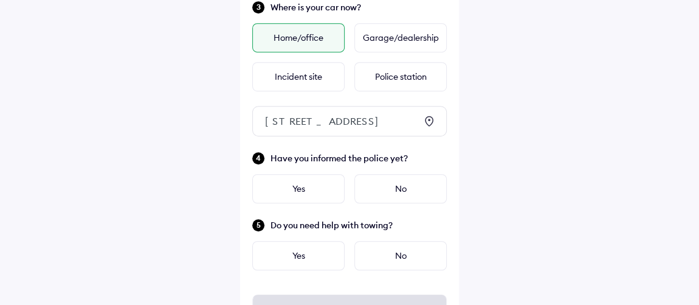
click at [317, 38] on div "Home/office" at bounding box center [298, 37] width 92 height 29
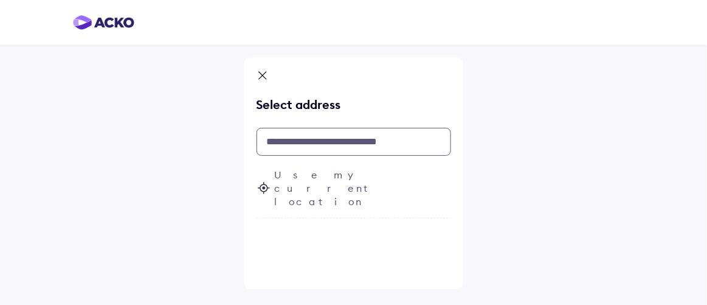
click at [334, 136] on input "text" at bounding box center [354, 142] width 195 height 28
click at [334, 175] on span "Use my current location" at bounding box center [363, 188] width 176 height 40
click at [336, 174] on span "Fetching your current location..." at bounding box center [363, 188] width 176 height 40
click at [265, 72] on icon at bounding box center [263, 76] width 12 height 15
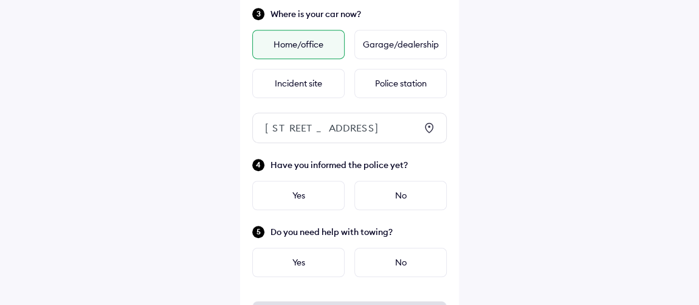
scroll to position [298, 0]
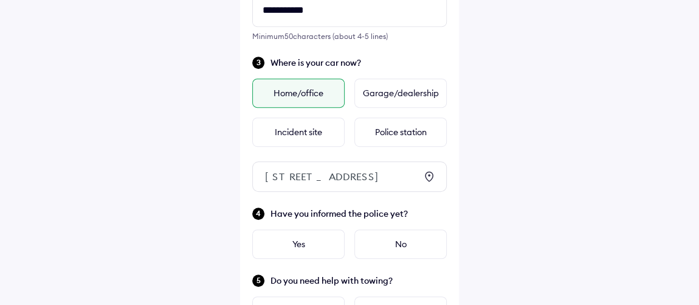
click at [320, 175] on div "33, 6th Main Rd, Hoysala Nagar, Horamavu, Bengaluru, Karnataka 560113, India" at bounding box center [340, 176] width 151 height 12
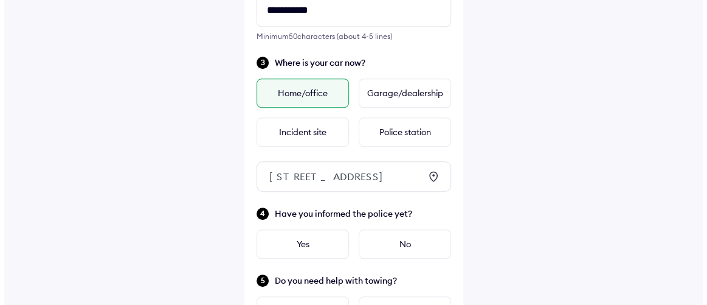
scroll to position [0, 0]
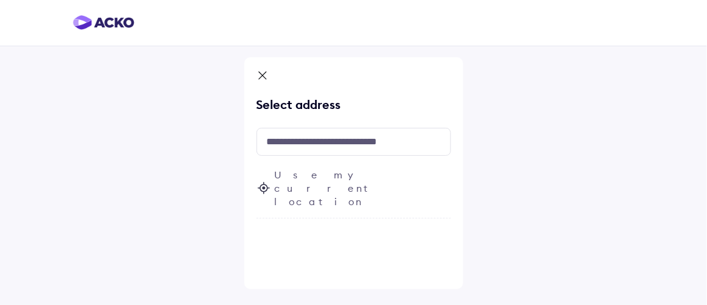
click at [320, 175] on span "Use my current location" at bounding box center [363, 188] width 176 height 40
click at [287, 137] on input "text" at bounding box center [354, 142] width 195 height 28
paste input "**********"
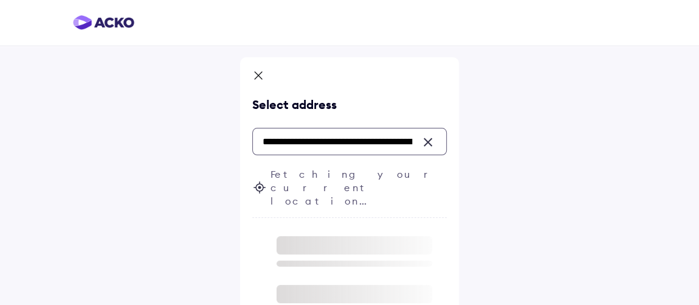
type input "**********"
click at [510, 180] on div "**********" at bounding box center [349, 218] width 699 height 437
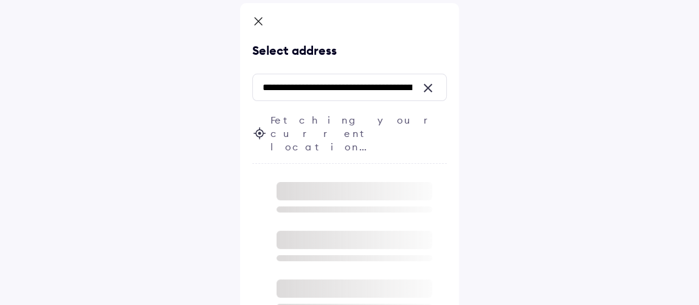
scroll to position [106, 0]
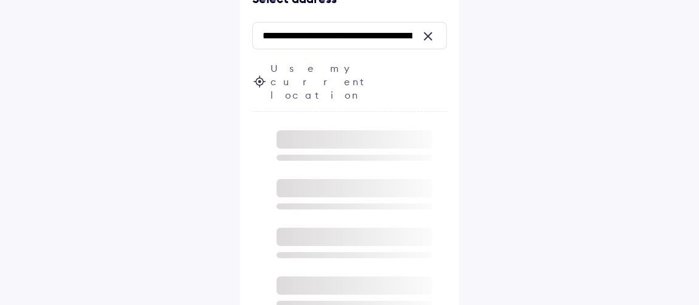
click at [428, 36] on div at bounding box center [431, 35] width 11 height 11
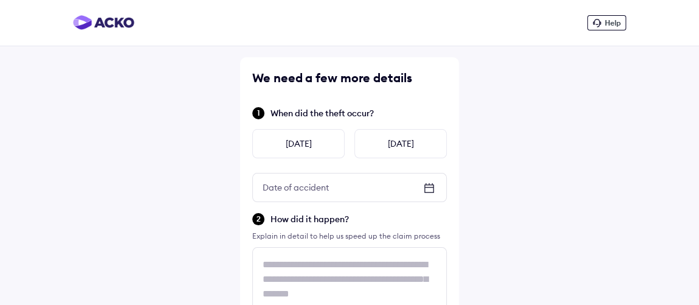
click at [610, 27] on span "Help" at bounding box center [613, 22] width 16 height 9
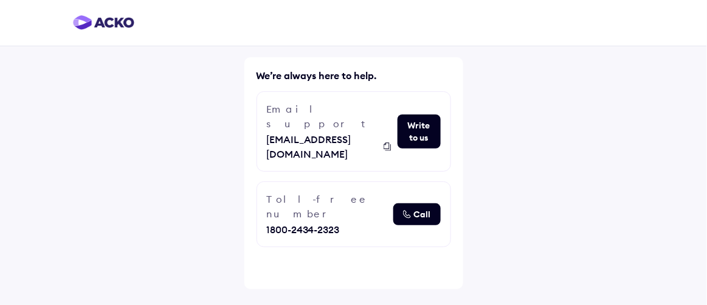
click at [384, 142] on img at bounding box center [388, 146] width 8 height 9
click at [81, 18] on img at bounding box center [103, 22] width 61 height 15
